Goal: Information Seeking & Learning: Understand process/instructions

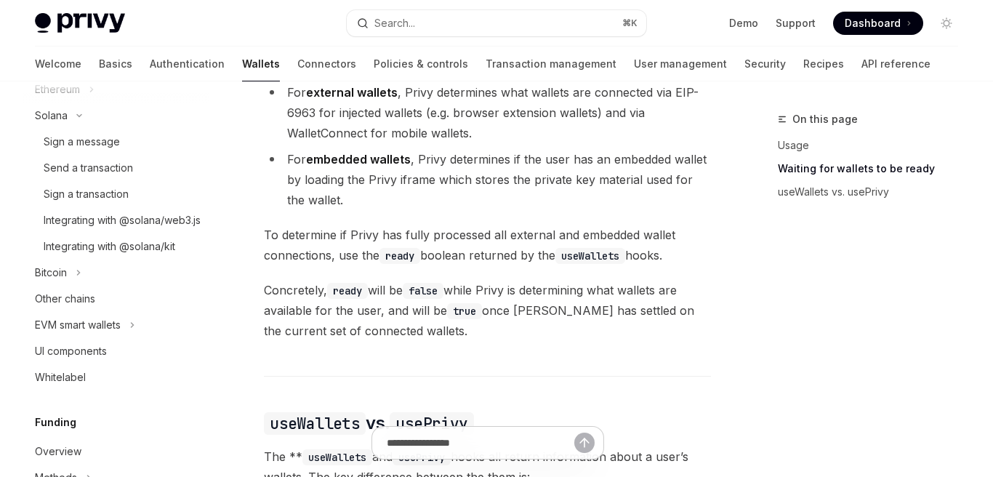
scroll to position [451, 0]
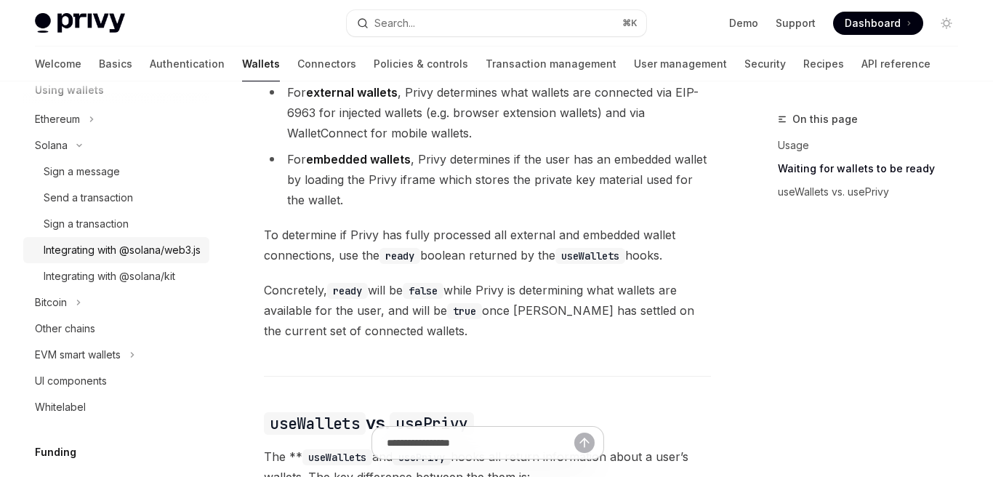
click at [89, 259] on div "Integrating with @solana/web3.js" at bounding box center [122, 249] width 157 height 17
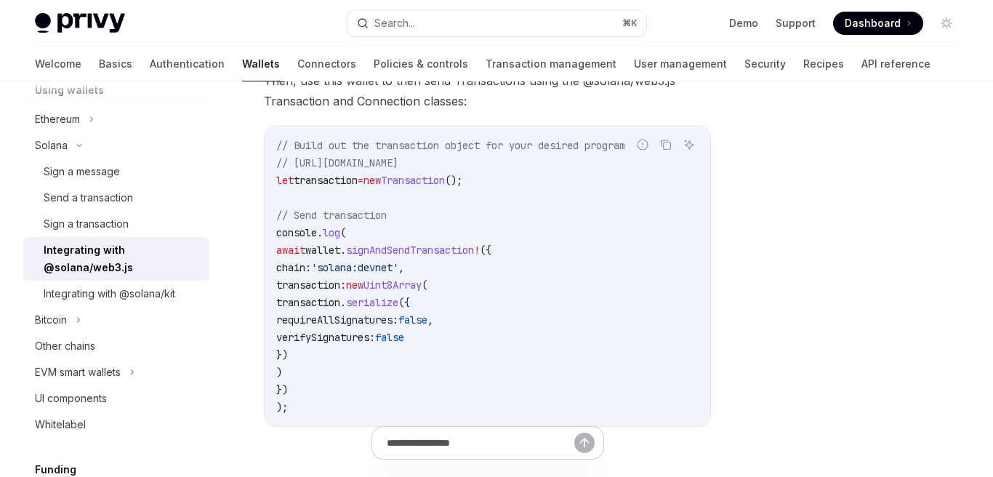
scroll to position [280, 0]
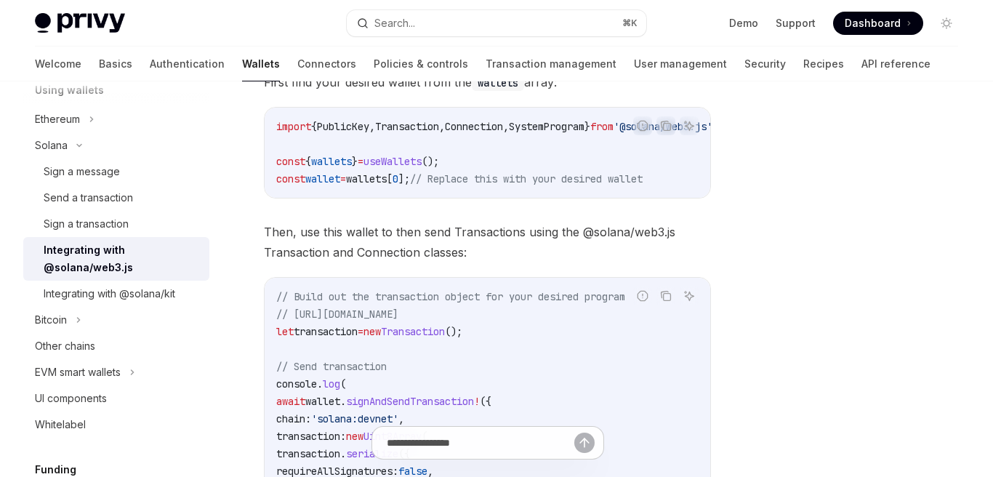
click at [105, 249] on div "Integrating with @solana/web3.js" at bounding box center [122, 258] width 157 height 35
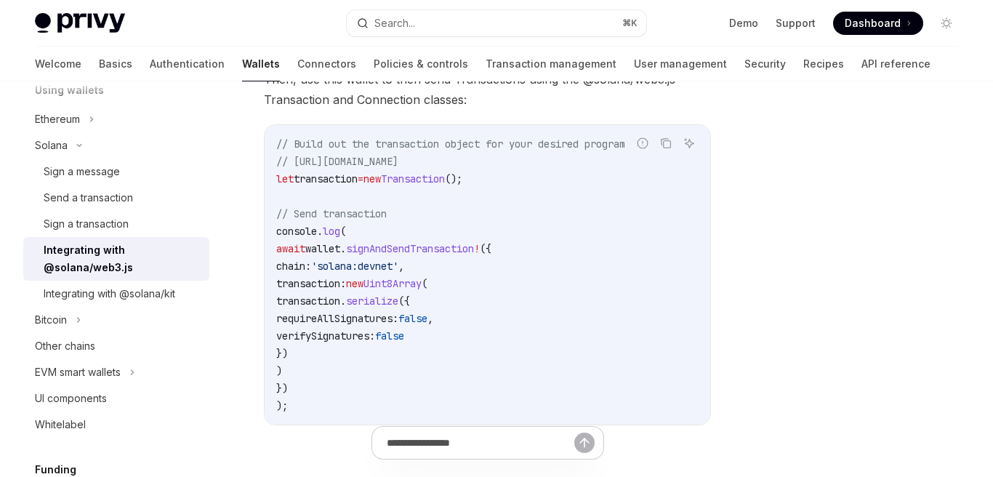
scroll to position [434, 0]
click at [103, 111] on div "Ethereum" at bounding box center [116, 119] width 186 height 26
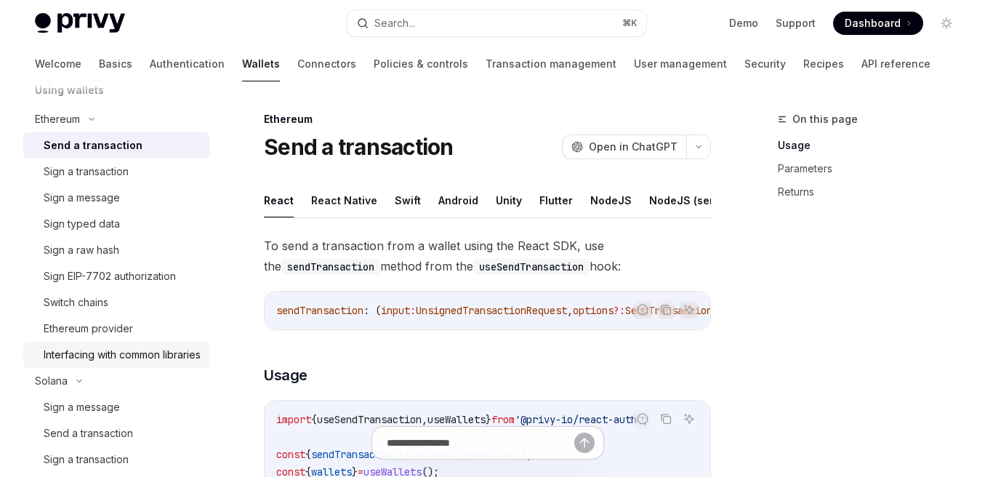
click at [119, 356] on div "Interfacing with common libraries" at bounding box center [122, 354] width 157 height 17
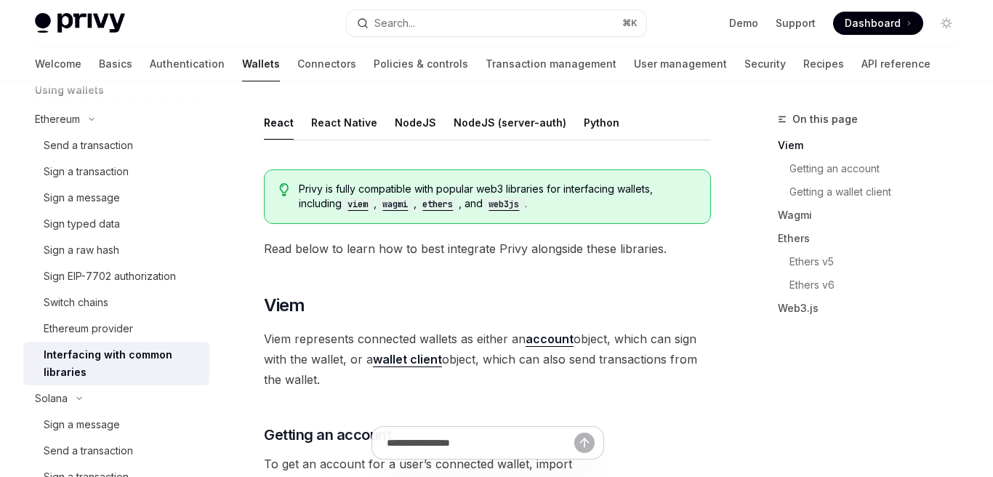
scroll to position [103, 0]
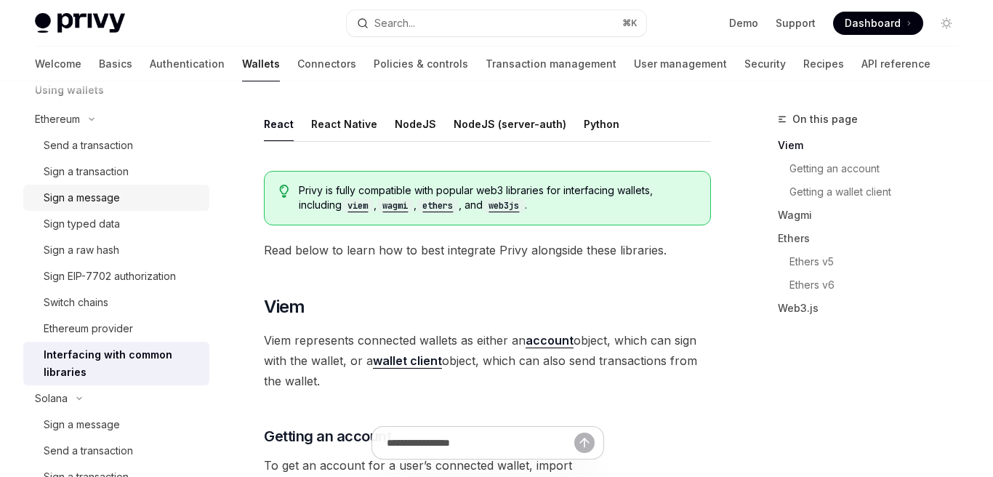
click at [103, 195] on div "Sign a message" at bounding box center [82, 197] width 76 height 17
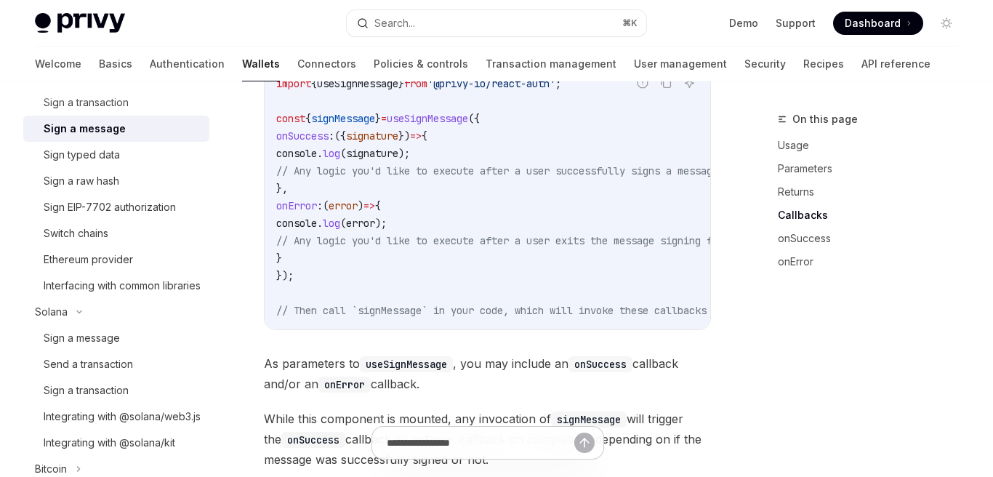
scroll to position [603, 0]
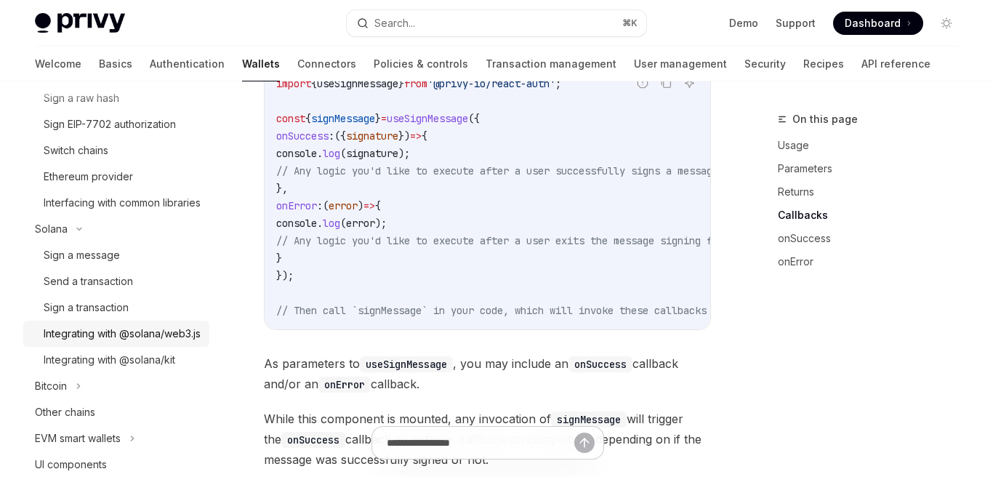
click at [88, 342] on div "Integrating with @solana/web3.js" at bounding box center [122, 333] width 157 height 17
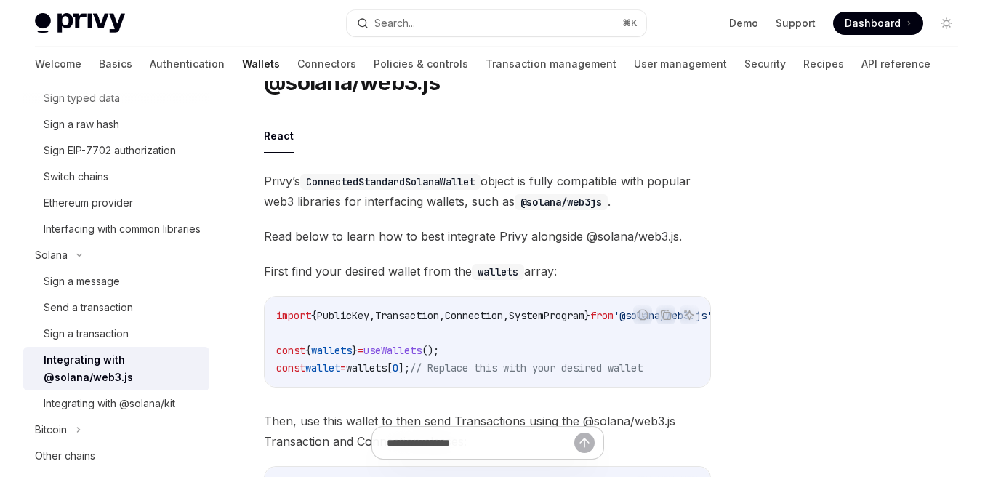
scroll to position [559, 0]
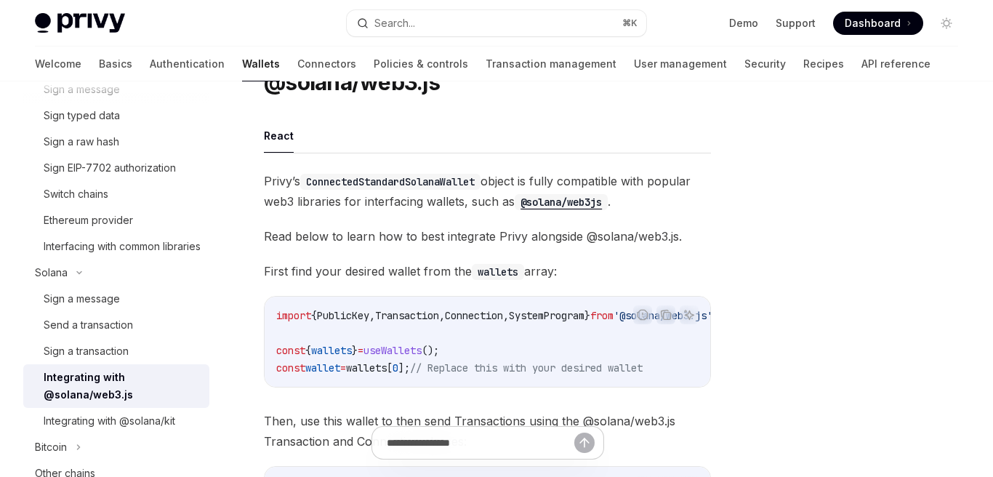
click at [102, 398] on div "Integrating with @solana/web3.js" at bounding box center [122, 386] width 157 height 35
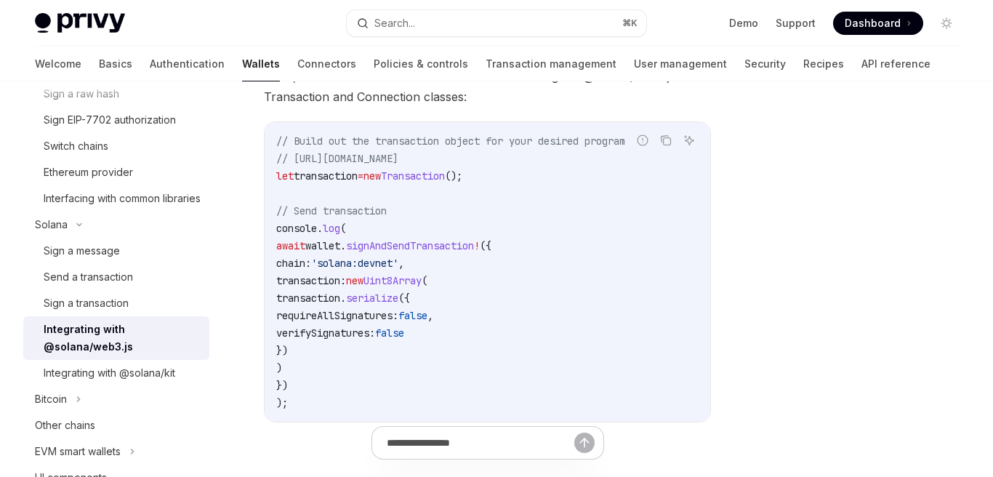
scroll to position [610, 0]
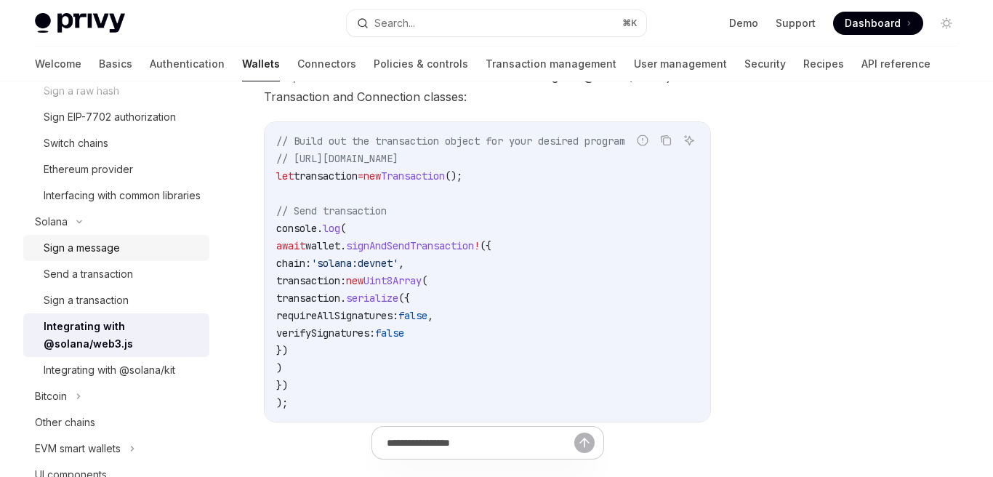
click at [92, 257] on div "Sign a message" at bounding box center [82, 247] width 76 height 17
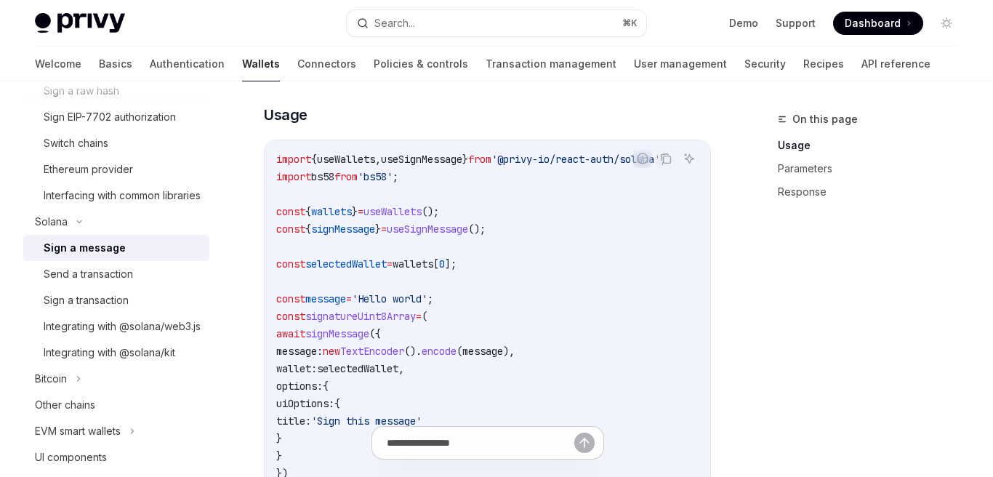
scroll to position [470, 0]
click at [119, 283] on div "Send a transaction" at bounding box center [88, 273] width 89 height 17
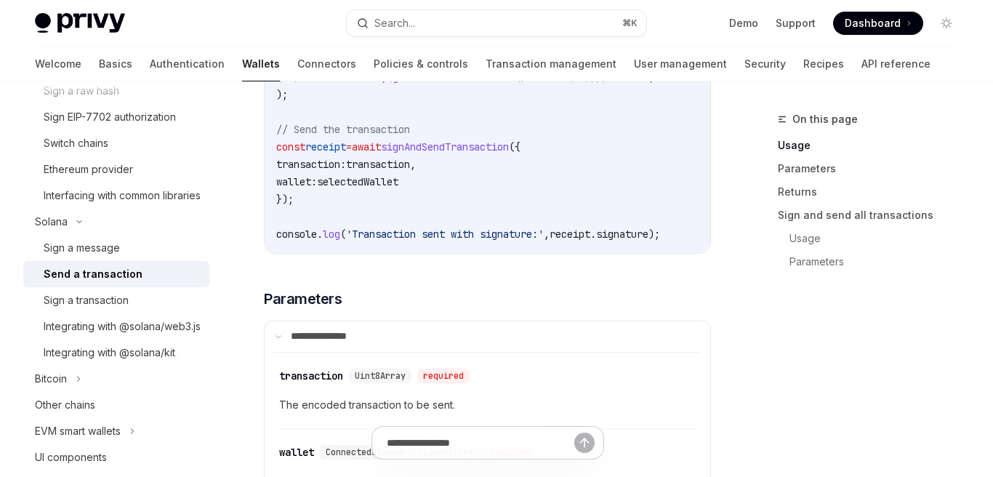
scroll to position [1332, 0]
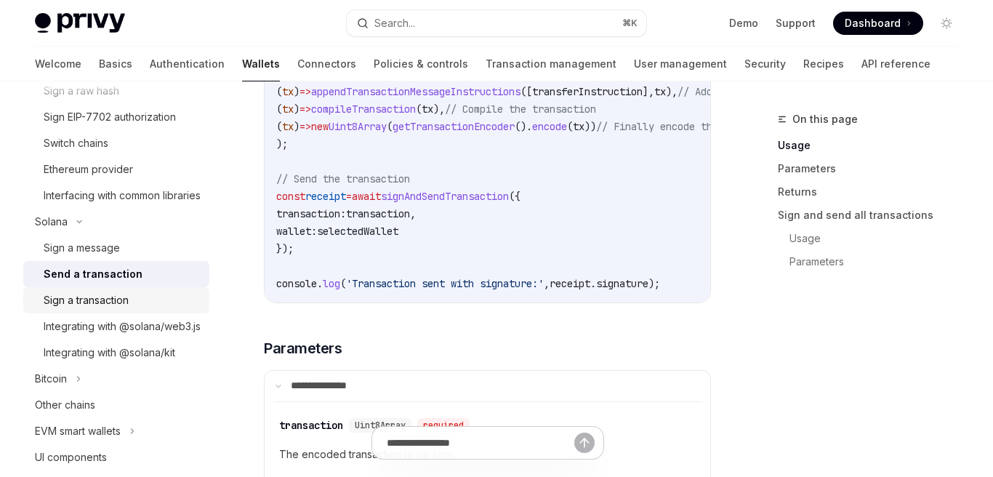
click at [105, 309] on div "Sign a transaction" at bounding box center [86, 300] width 85 height 17
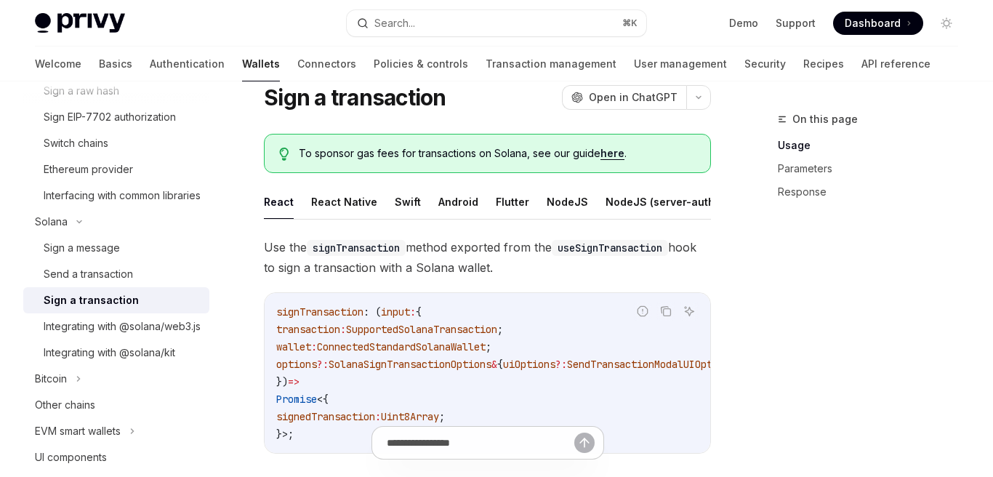
scroll to position [51, 0]
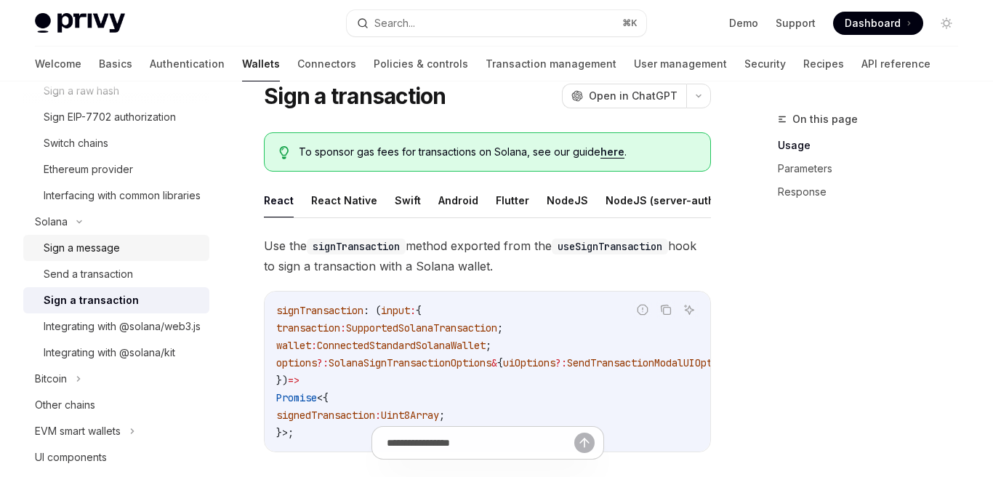
click at [100, 257] on div "Sign a message" at bounding box center [82, 247] width 76 height 17
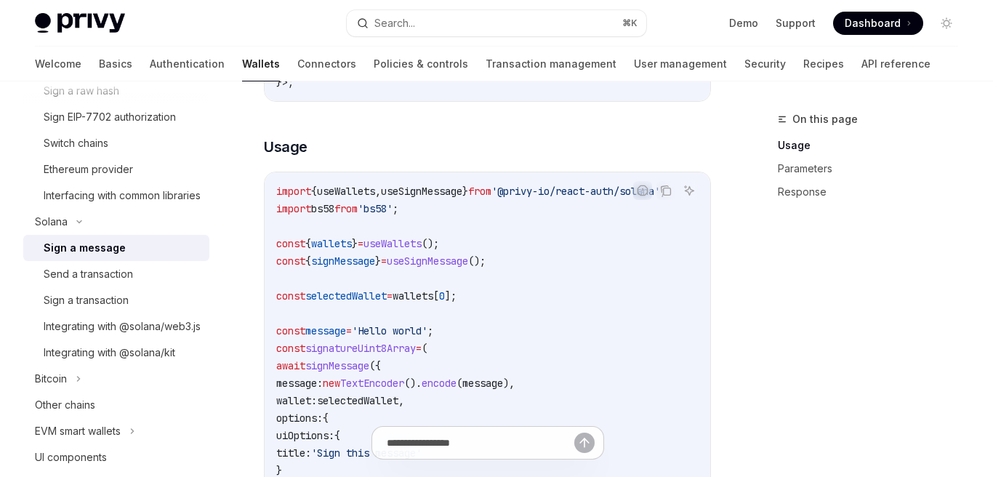
scroll to position [438, 0]
click at [88, 257] on div "Sign a message" at bounding box center [85, 247] width 82 height 17
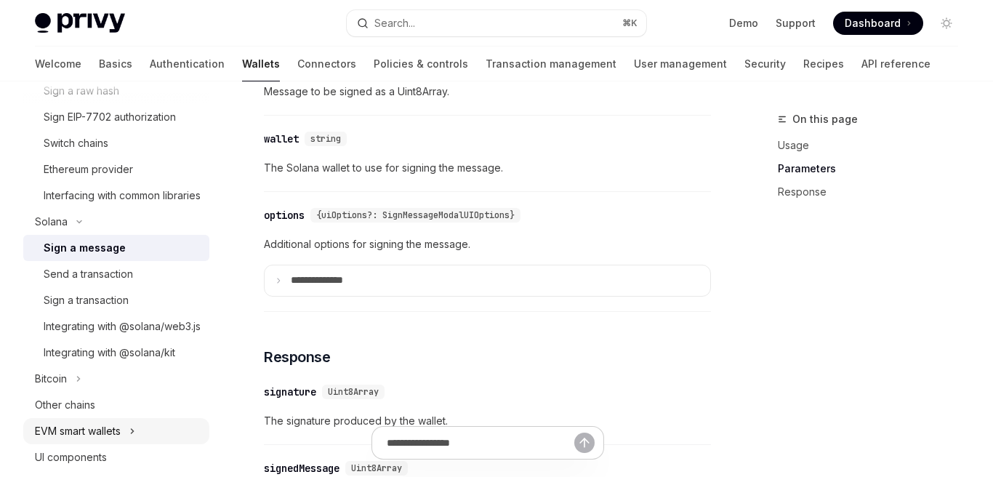
scroll to position [995, 0]
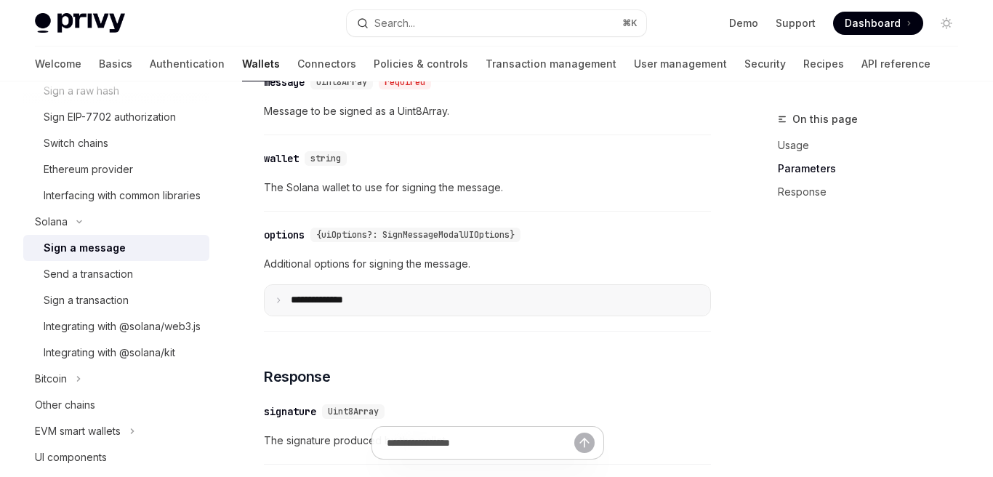
click at [279, 311] on summary "**** *********" at bounding box center [488, 300] width 446 height 31
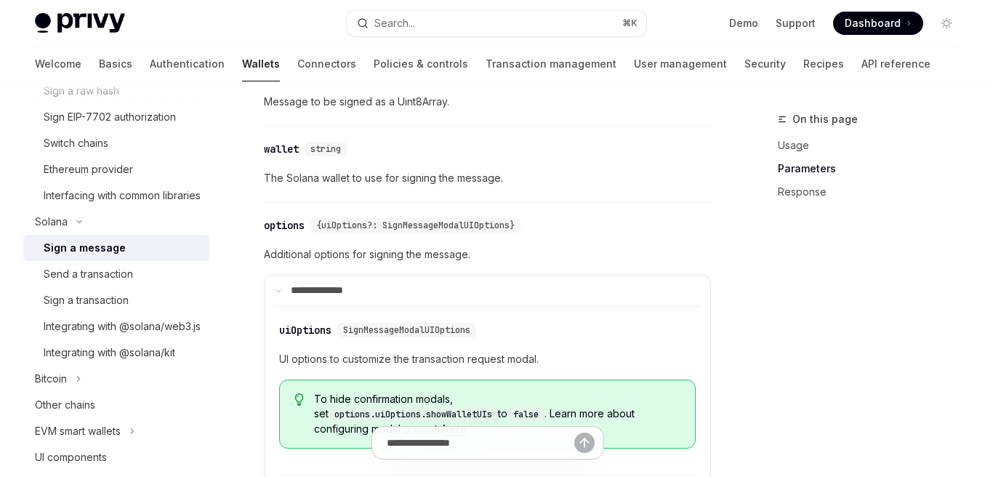
scroll to position [945, 0]
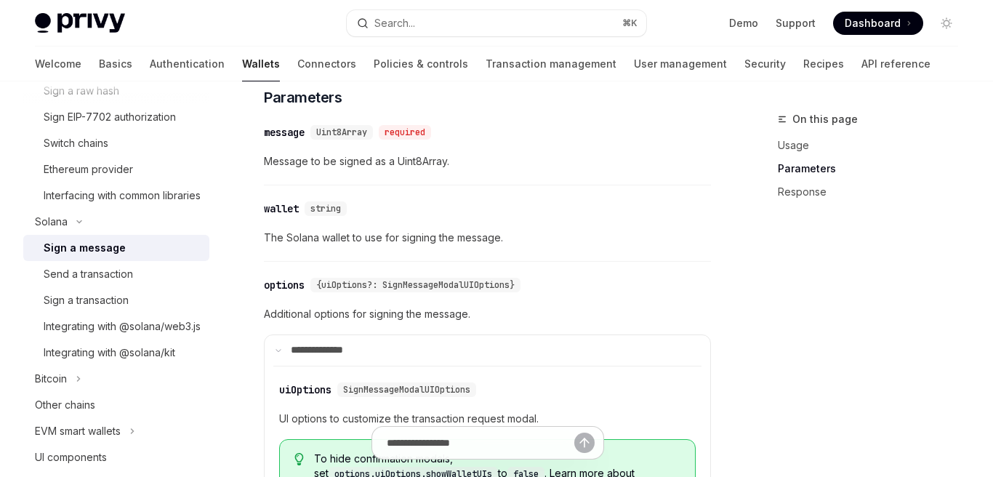
click at [468, 289] on span "{uiOptions?: SignMessageModalUIOptions}" at bounding box center [415, 285] width 198 height 12
copy span "SignMessageModalUIOptions"
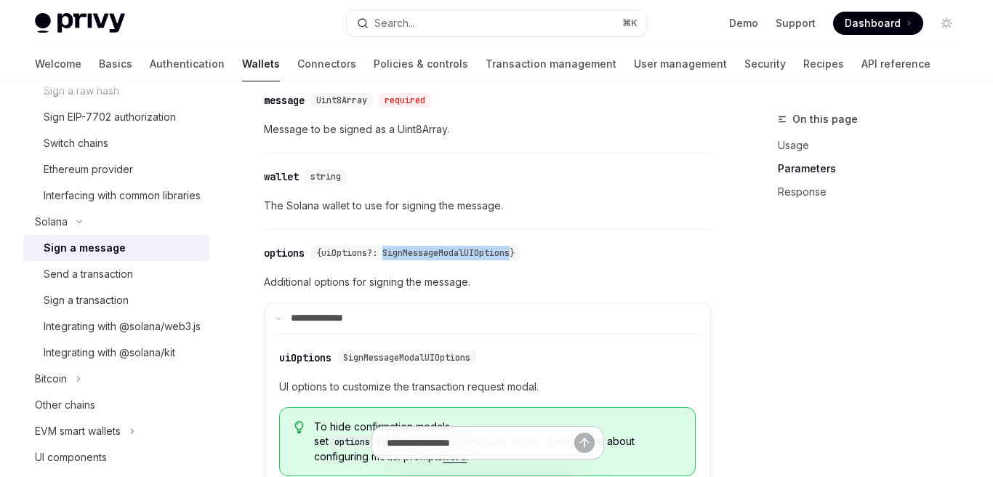
scroll to position [1038, 0]
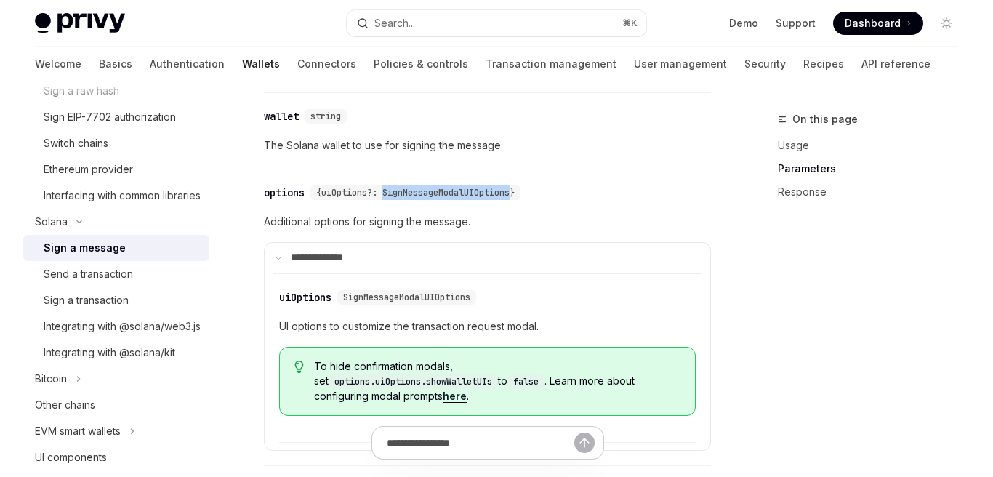
click at [467, 392] on link "here" at bounding box center [455, 396] width 24 height 13
type textarea "*"
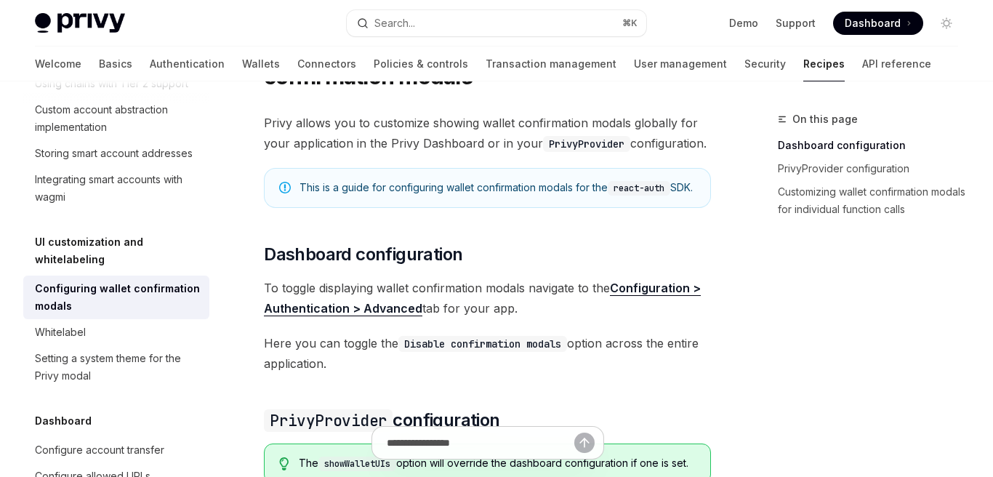
scroll to position [98, 0]
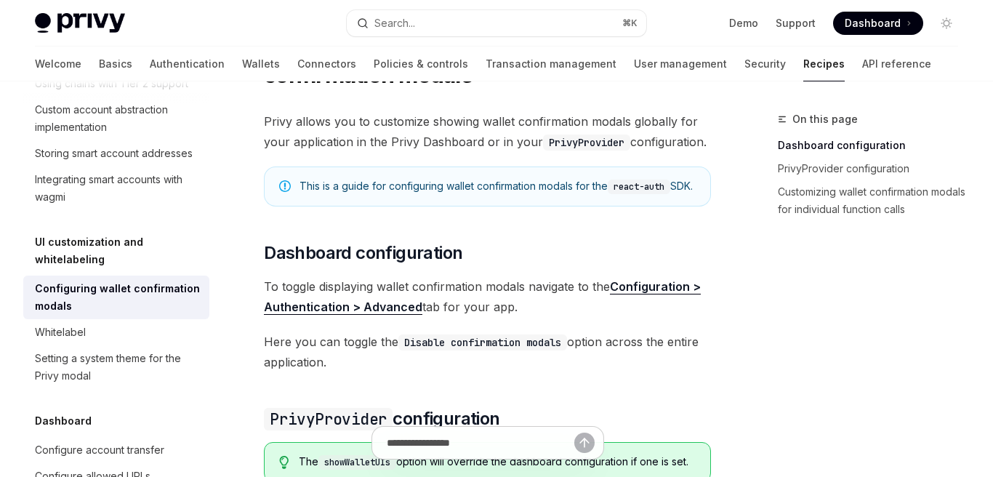
click at [525, 308] on span "To toggle displaying wallet confirmation modals navigate to the Configuration >…" at bounding box center [487, 296] width 447 height 41
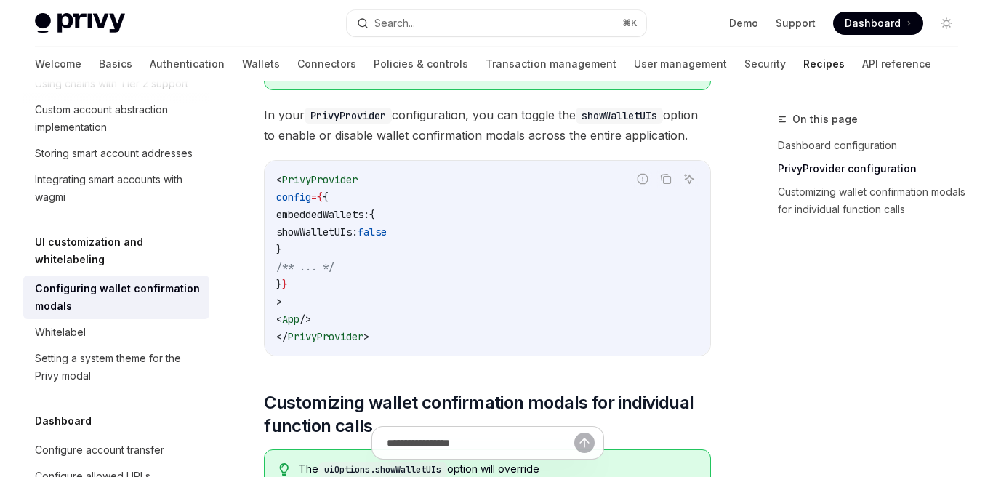
scroll to position [612, 0]
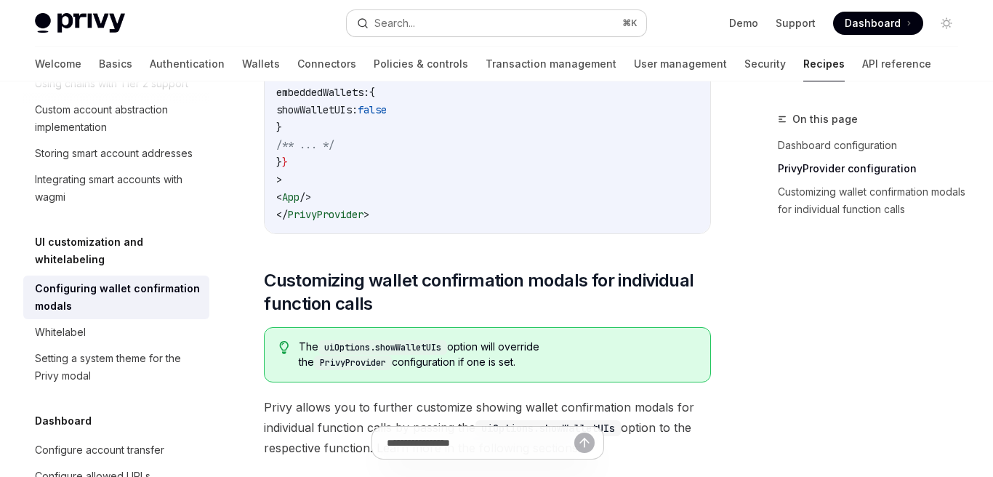
click at [484, 23] on button "Search... ⌘ K" at bounding box center [497, 23] width 300 height 26
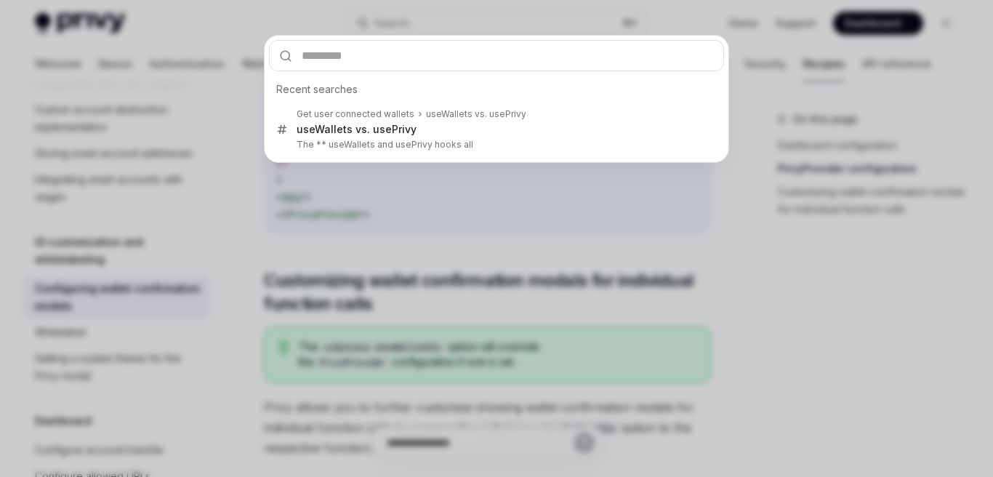
type input "**********"
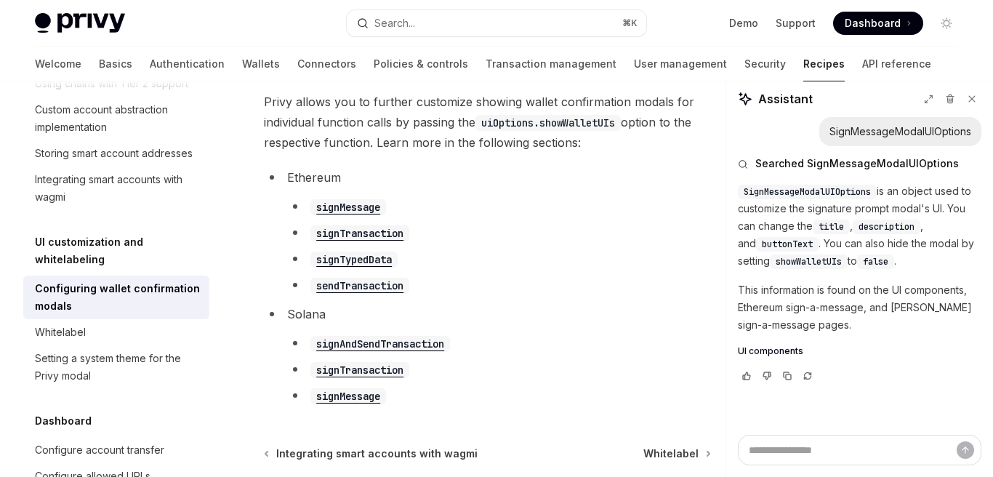
scroll to position [914, 0]
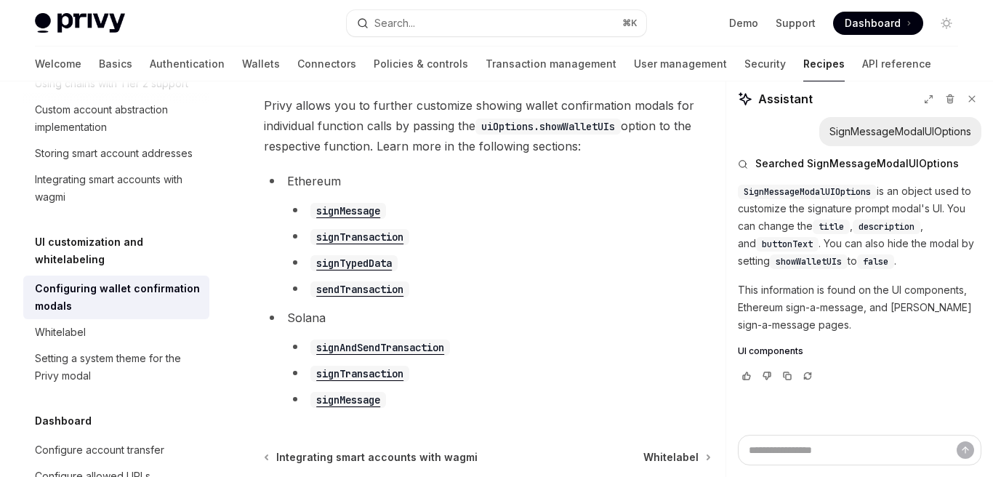
click at [777, 352] on span "UI components" at bounding box center [770, 351] width 65 height 12
type textarea "*"
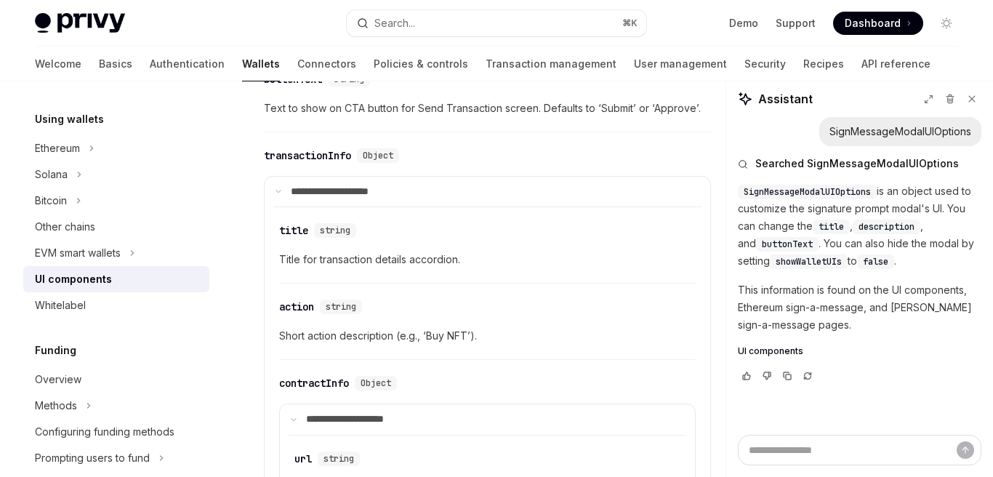
scroll to position [1941, 0]
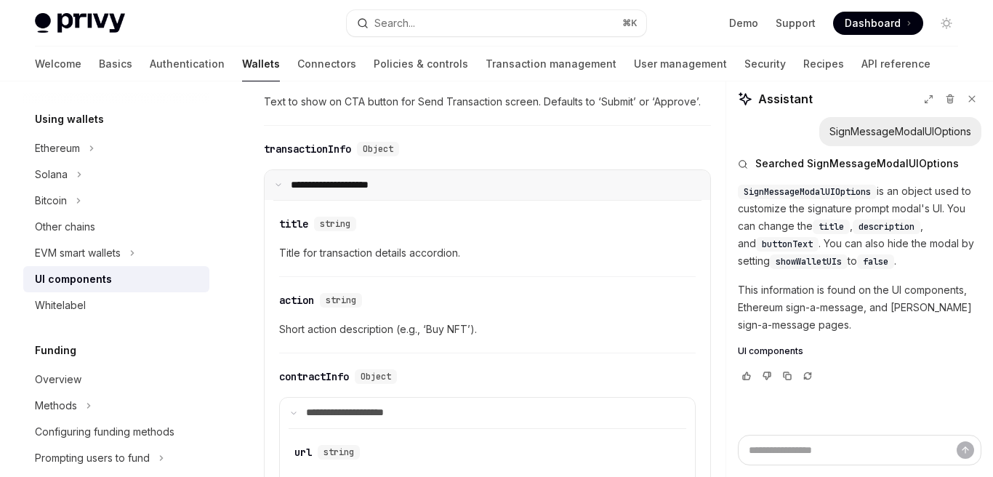
click at [277, 181] on icon at bounding box center [278, 184] width 7 height 7
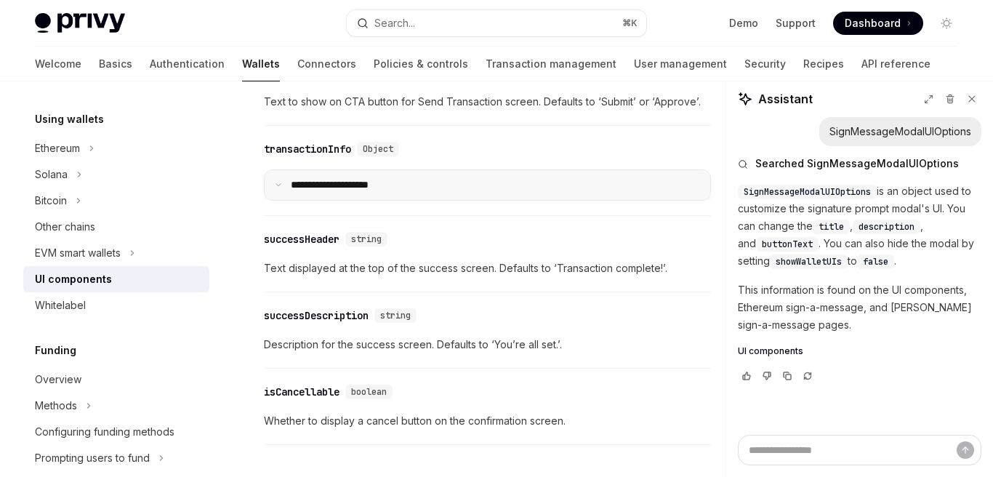
click at [277, 182] on icon at bounding box center [278, 184] width 7 height 7
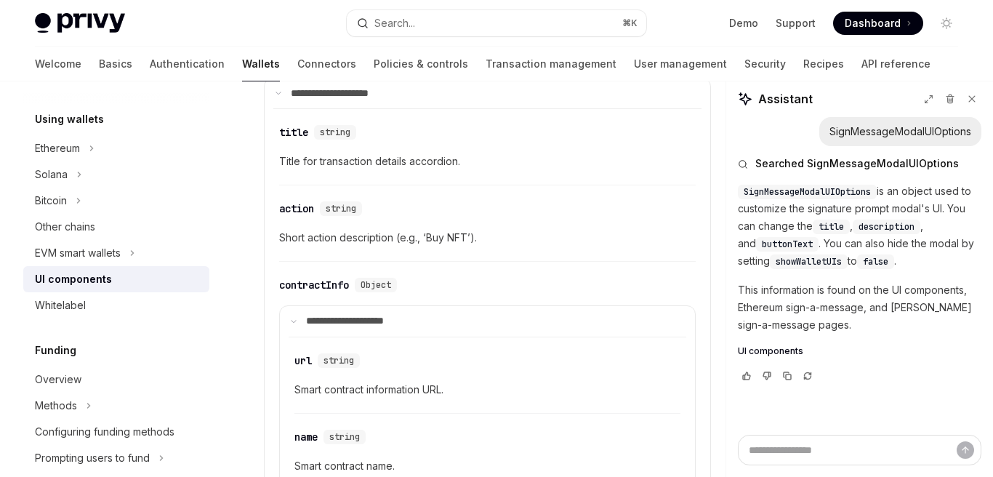
scroll to position [2068, 0]
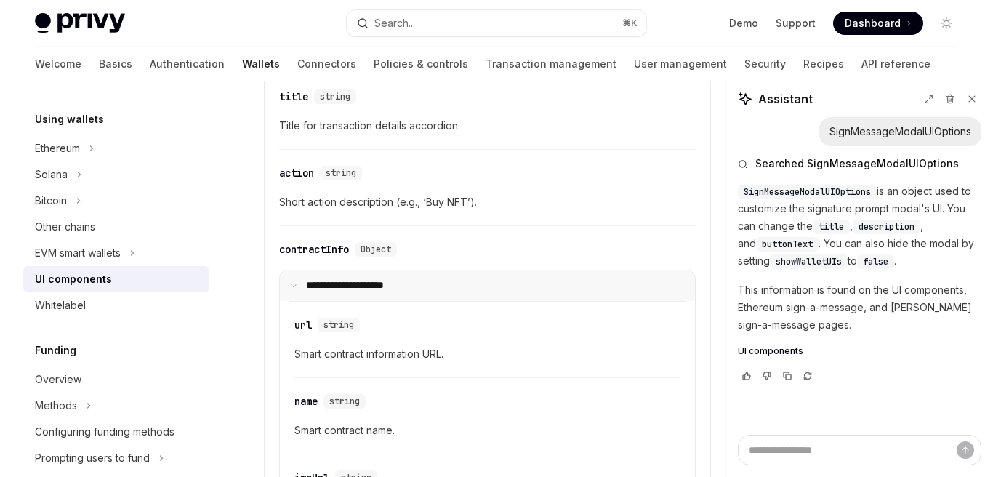
click at [296, 284] on icon at bounding box center [293, 285] width 7 height 7
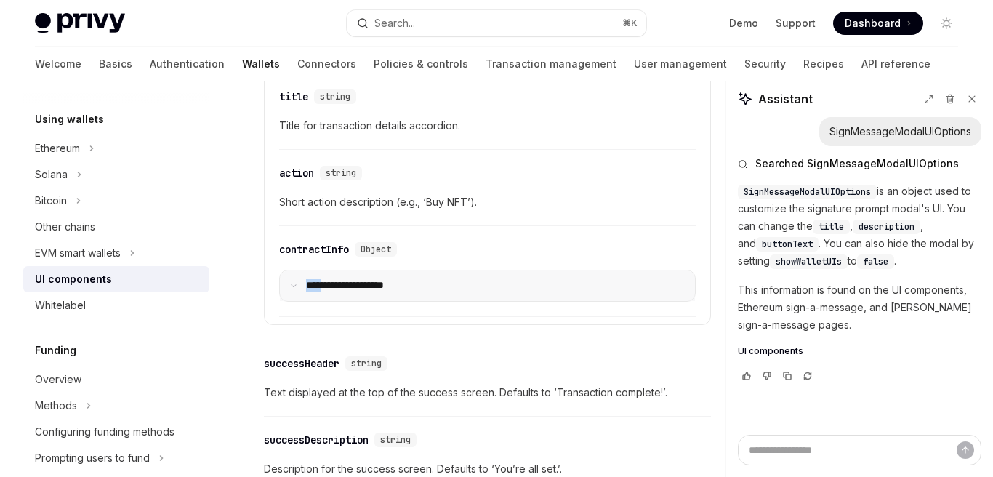
click at [296, 284] on icon at bounding box center [293, 285] width 7 height 7
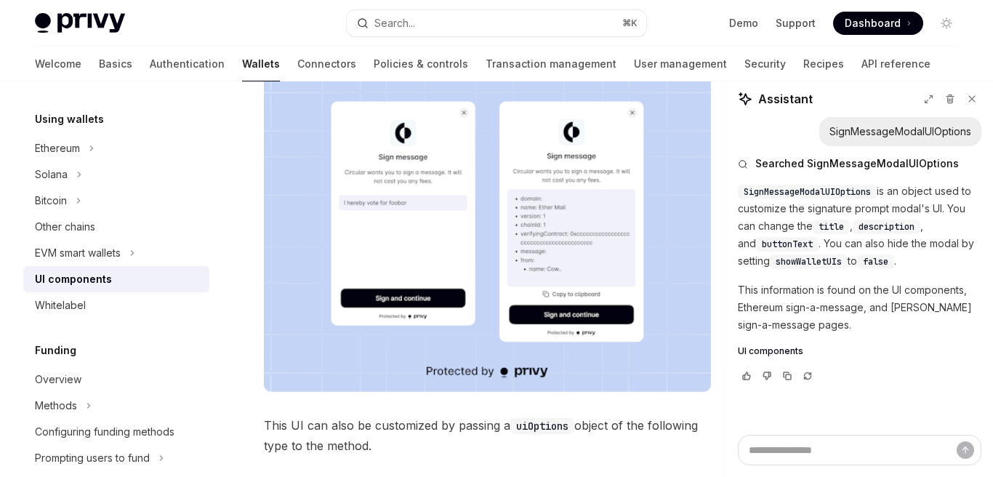
scroll to position [311, 0]
